Goal: Navigation & Orientation: Find specific page/section

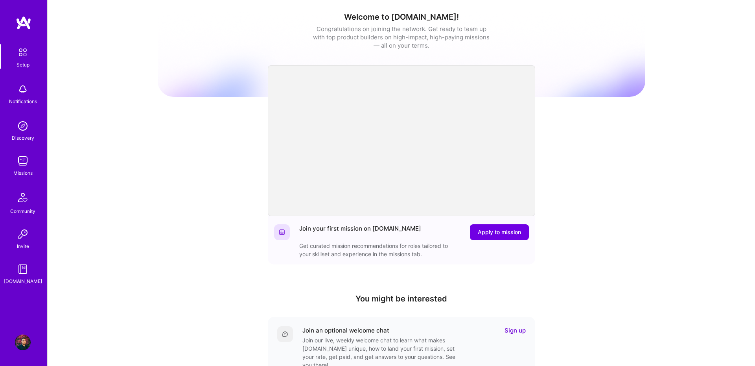
click at [27, 166] on img at bounding box center [23, 161] width 16 height 16
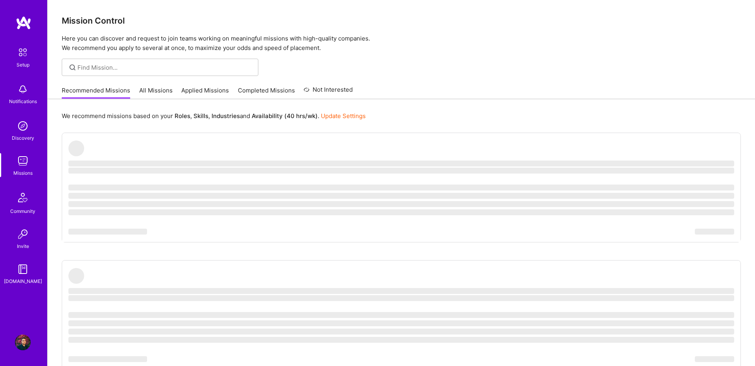
click at [170, 88] on link "All Missions" at bounding box center [155, 92] width 33 height 13
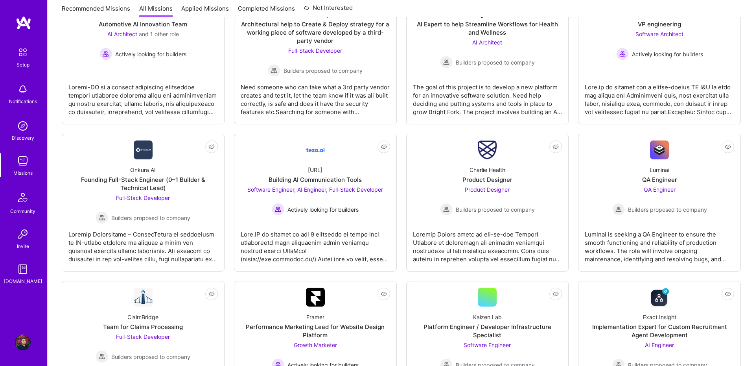
scroll to position [54, 0]
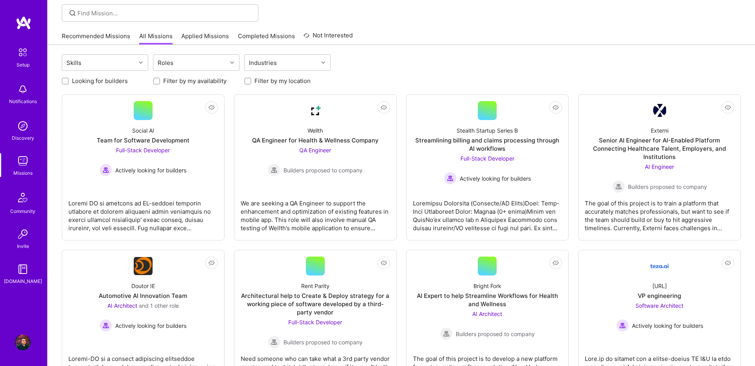
click at [226, 39] on link "Applied Missions" at bounding box center [205, 38] width 48 height 13
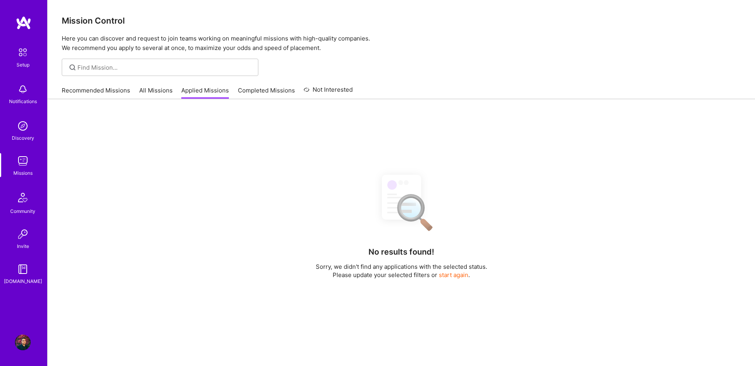
click at [254, 92] on link "Completed Missions" at bounding box center [266, 92] width 57 height 13
click at [213, 88] on link "Applied Missions" at bounding box center [205, 92] width 48 height 13
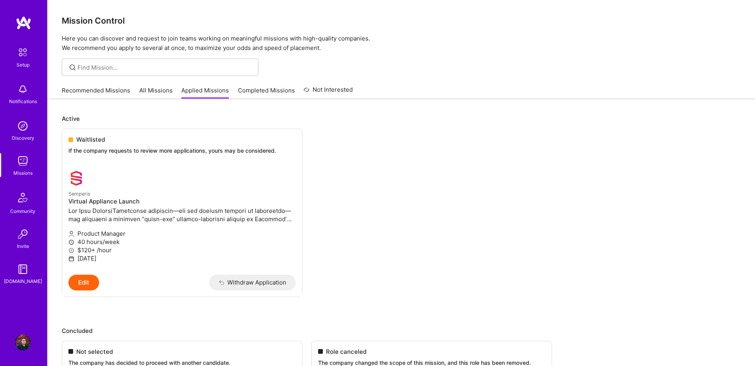
click at [90, 92] on link "Recommended Missions" at bounding box center [96, 92] width 68 height 13
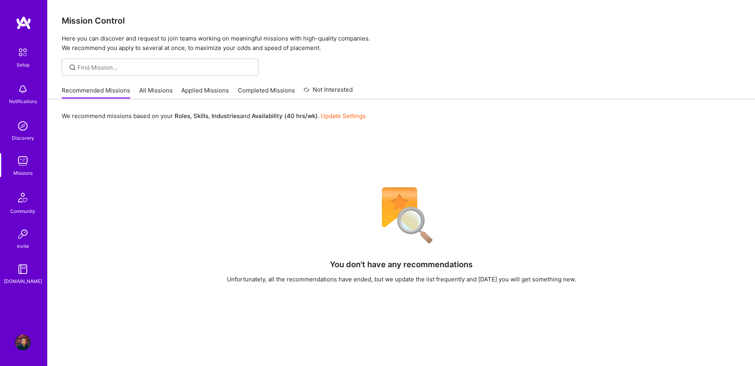
click at [145, 95] on link "All Missions" at bounding box center [155, 92] width 33 height 13
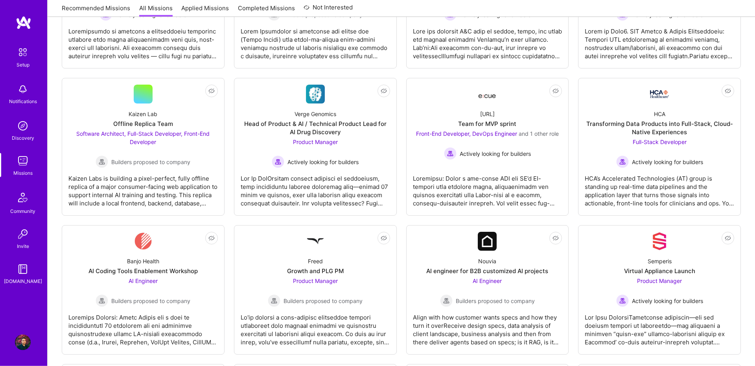
scroll to position [814, 0]
